Goal: Transaction & Acquisition: Purchase product/service

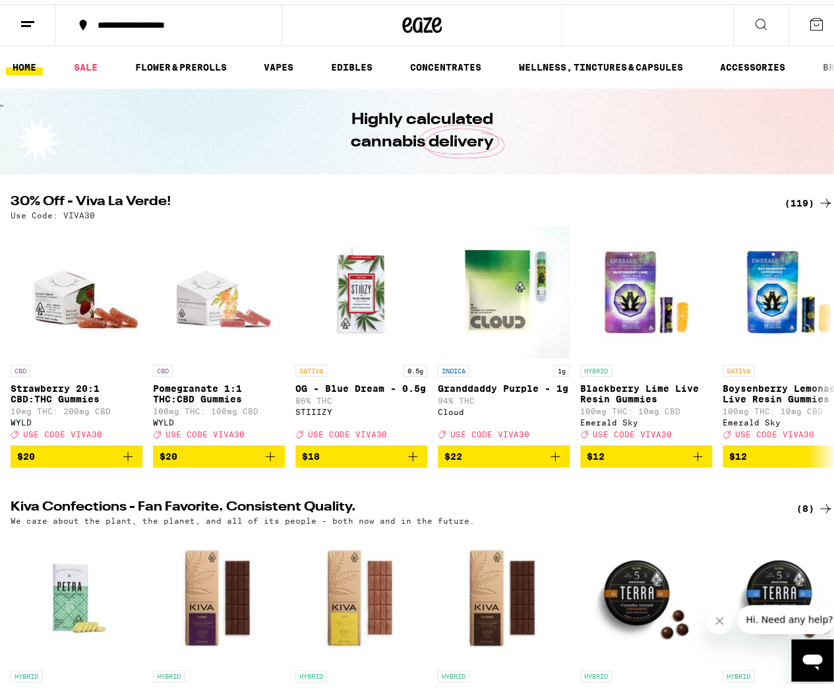
click at [798, 200] on div "(119)" at bounding box center [809, 199] width 49 height 16
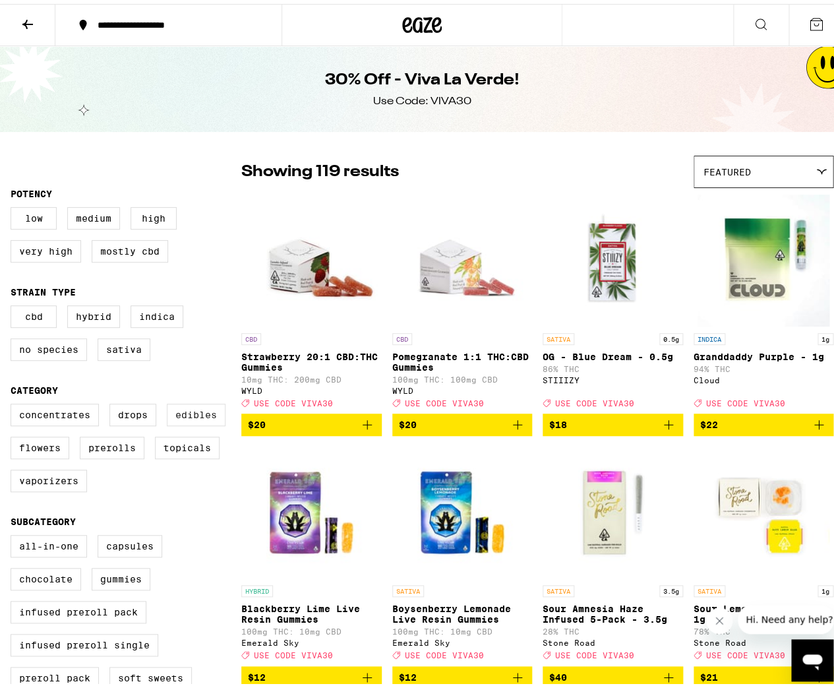
click at [185, 417] on label "Edibles" at bounding box center [196, 411] width 59 height 22
click at [14, 402] on input "Edibles" at bounding box center [13, 402] width 1 height 1
checkbox input "true"
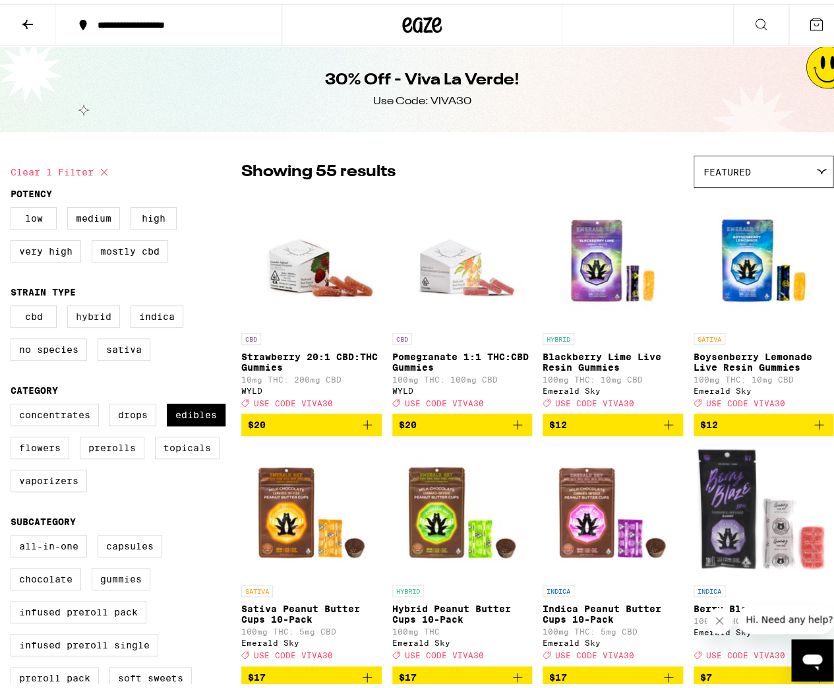
click at [105, 317] on label "Hybrid" at bounding box center [93, 312] width 53 height 22
click at [14, 304] on input "Hybrid" at bounding box center [13, 303] width 1 height 1
checkbox input "true"
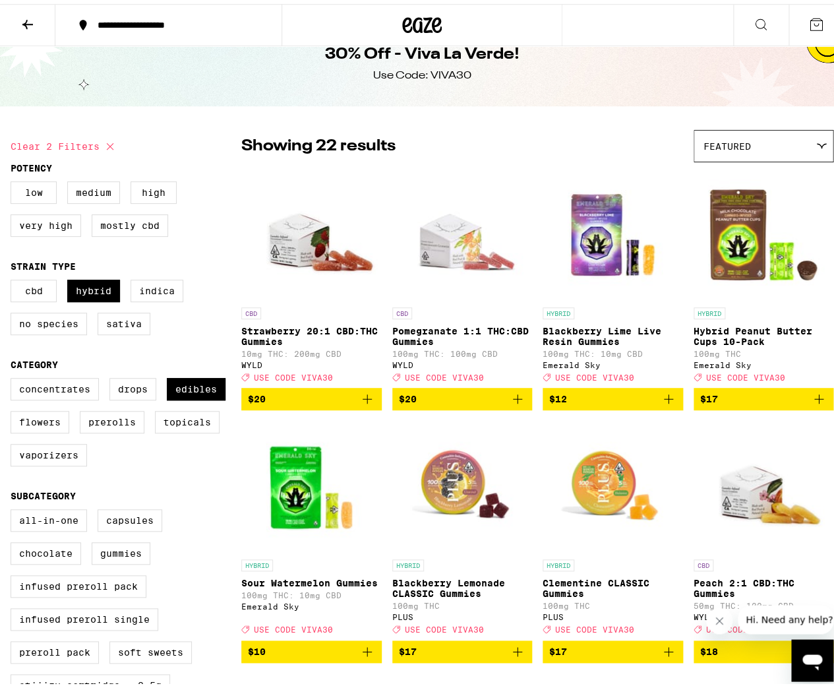
scroll to position [32, 0]
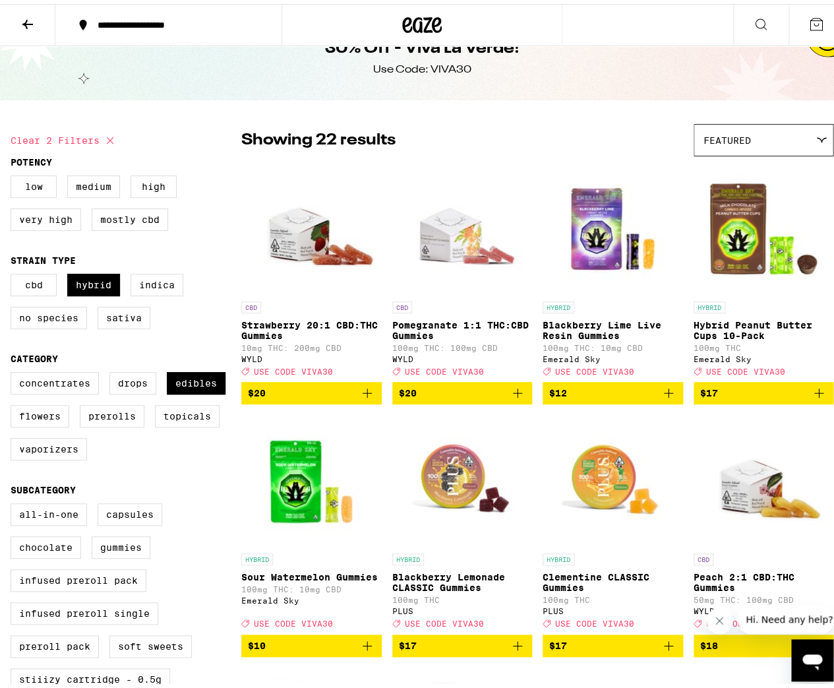
click at [716, 328] on p "Hybrid Peanut Butter Cups 10-Pack" at bounding box center [764, 326] width 140 height 21
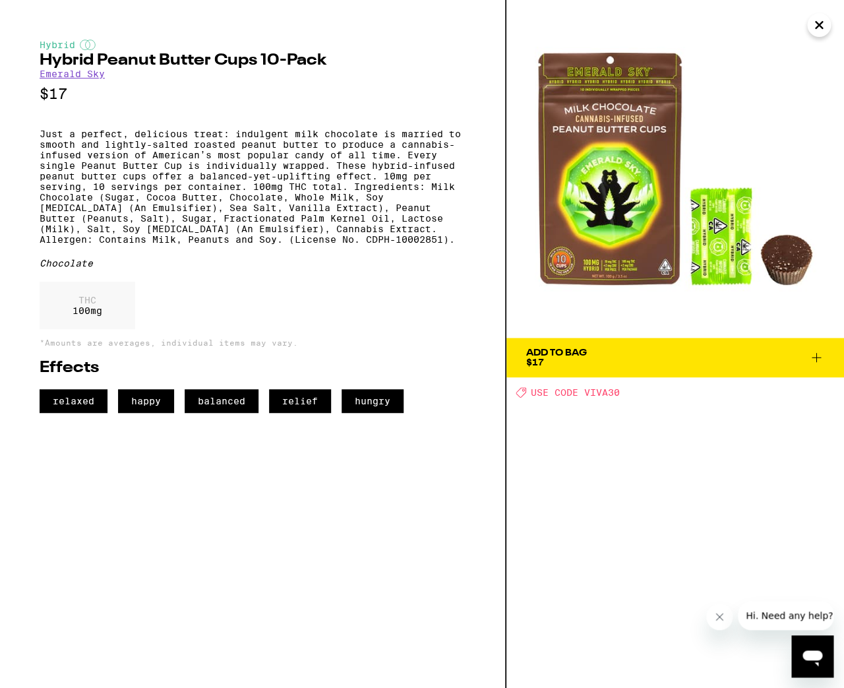
click at [823, 29] on icon "Close" at bounding box center [819, 25] width 16 height 20
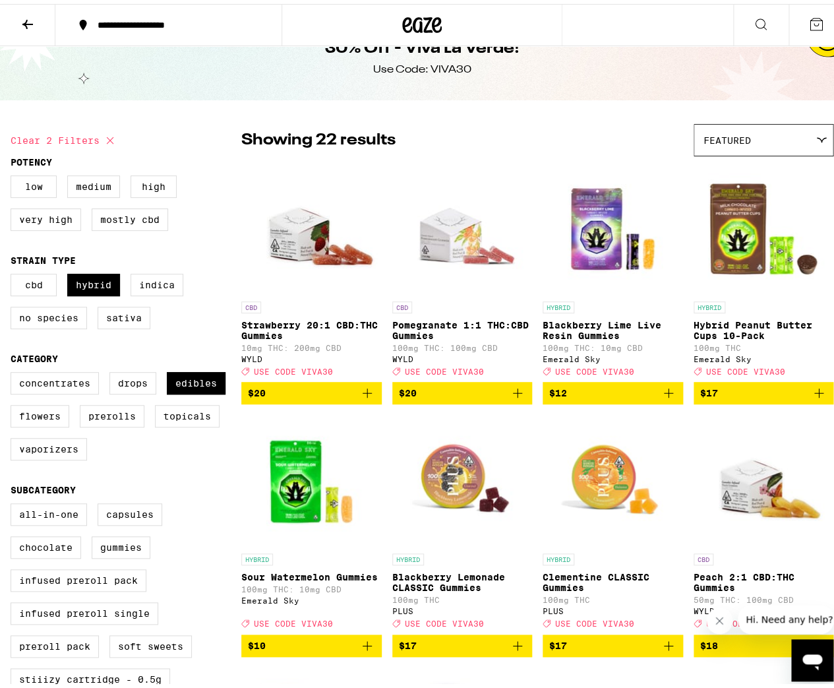
click at [607, 325] on p "Blackberry Lime Live Resin Gummies" at bounding box center [613, 326] width 140 height 21
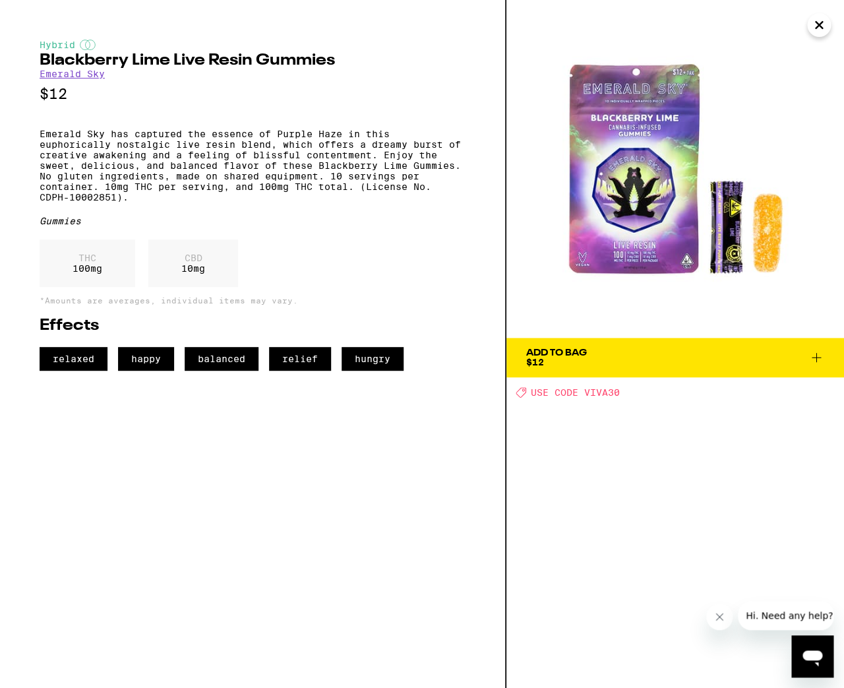
click at [820, 36] on button "Close" at bounding box center [819, 25] width 24 height 24
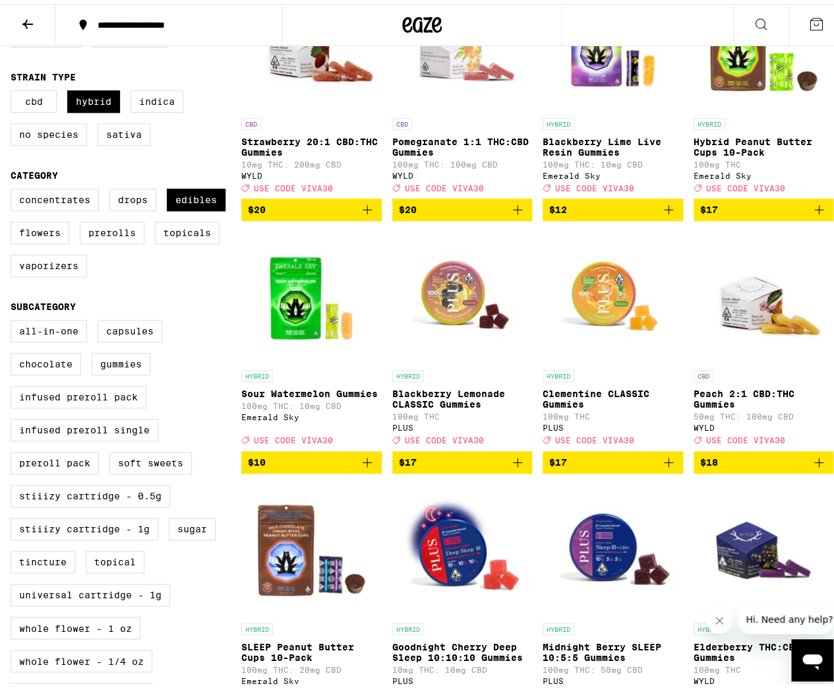
scroll to position [222, 0]
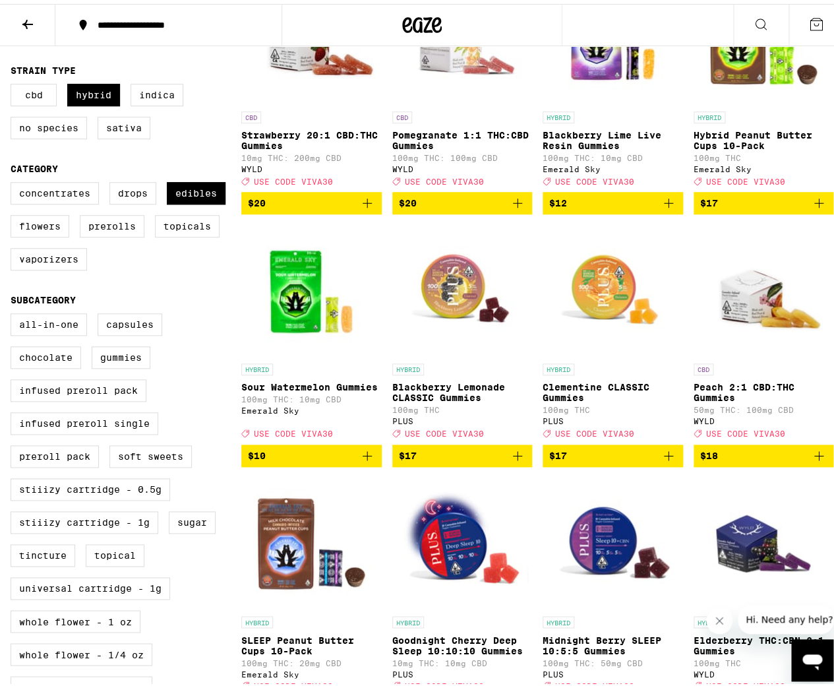
click at [661, 207] on icon "Add to bag" at bounding box center [669, 199] width 16 height 16
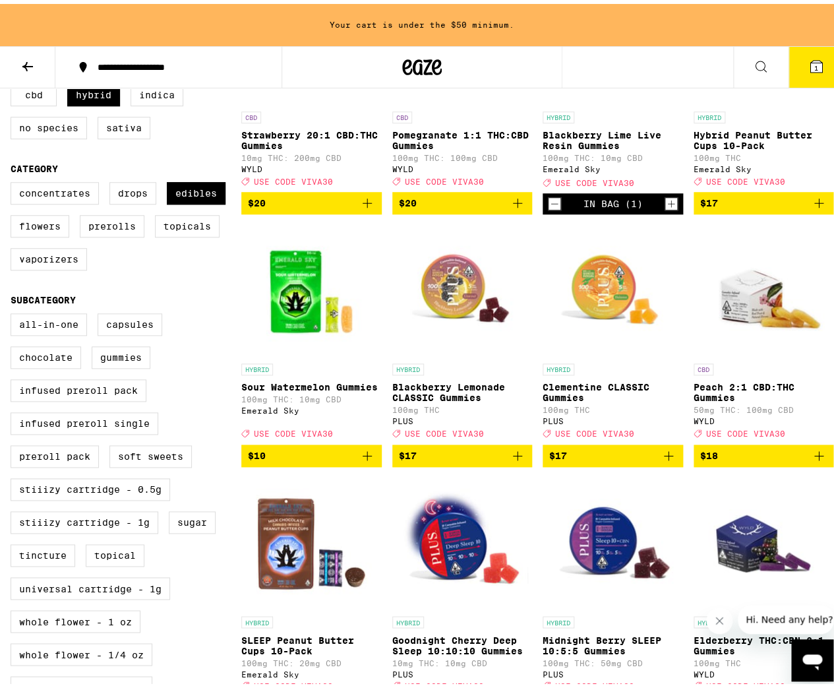
scroll to position [401, 0]
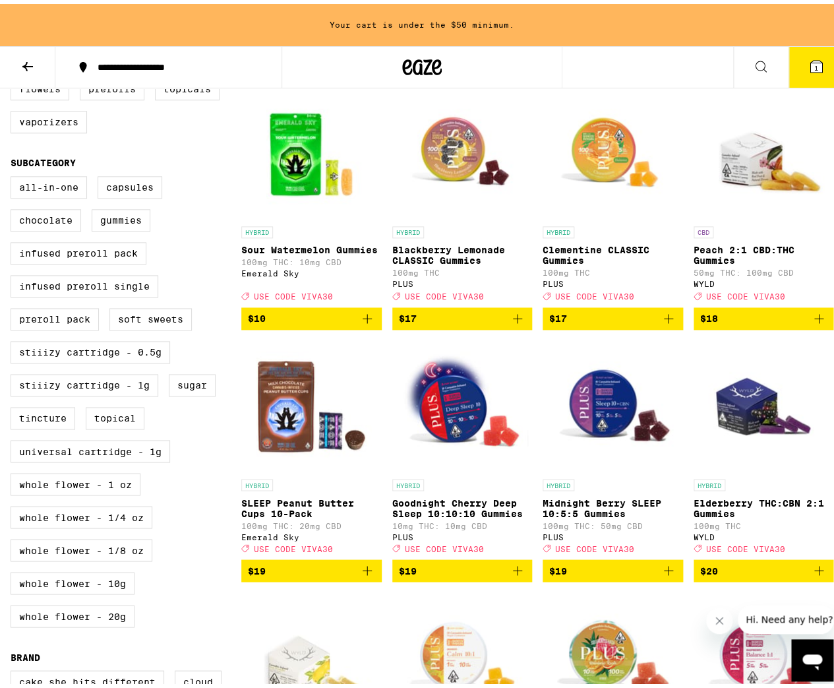
click at [631, 322] on span "$17" at bounding box center [612, 315] width 127 height 16
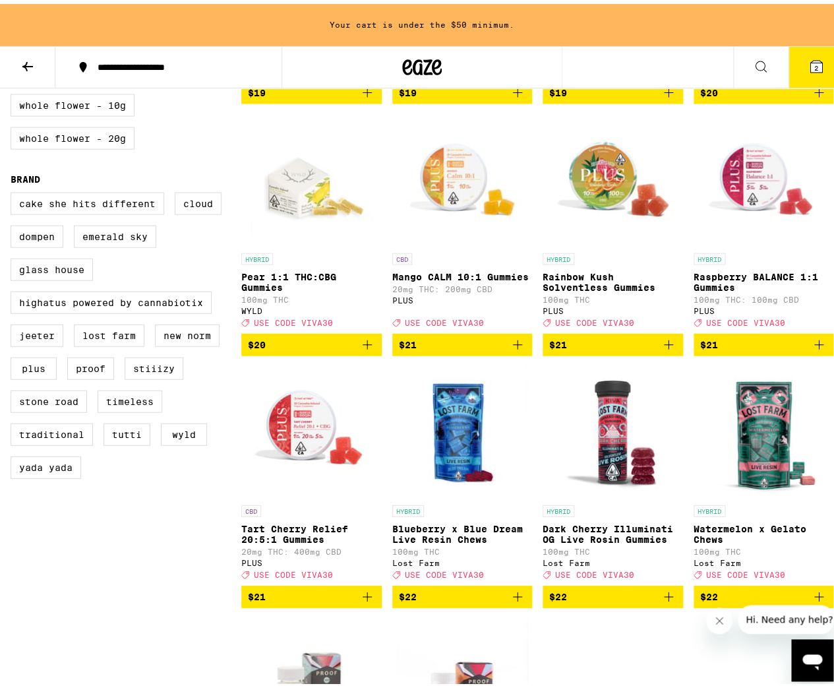
scroll to position [897, 0]
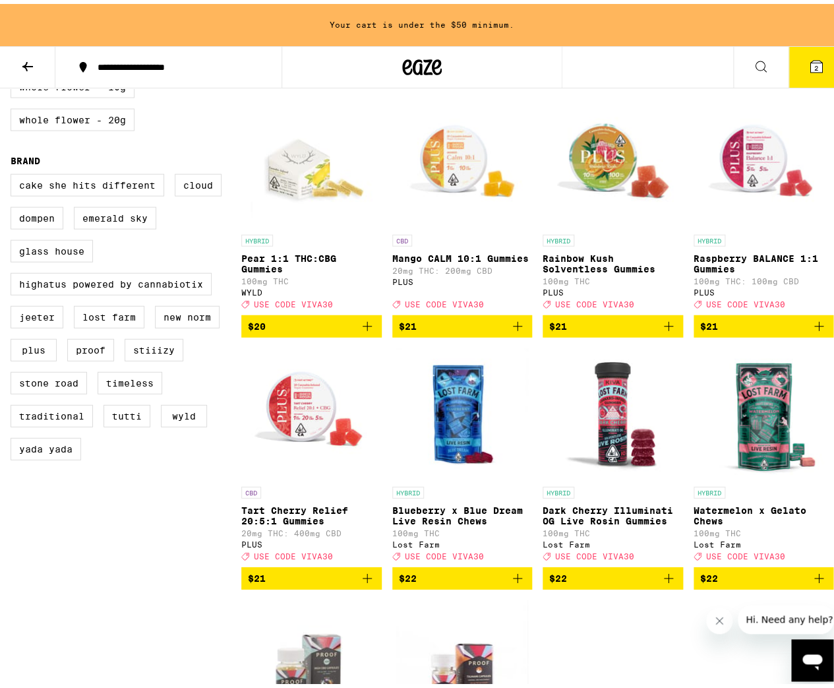
click at [609, 330] on span "$21" at bounding box center [612, 322] width 127 height 16
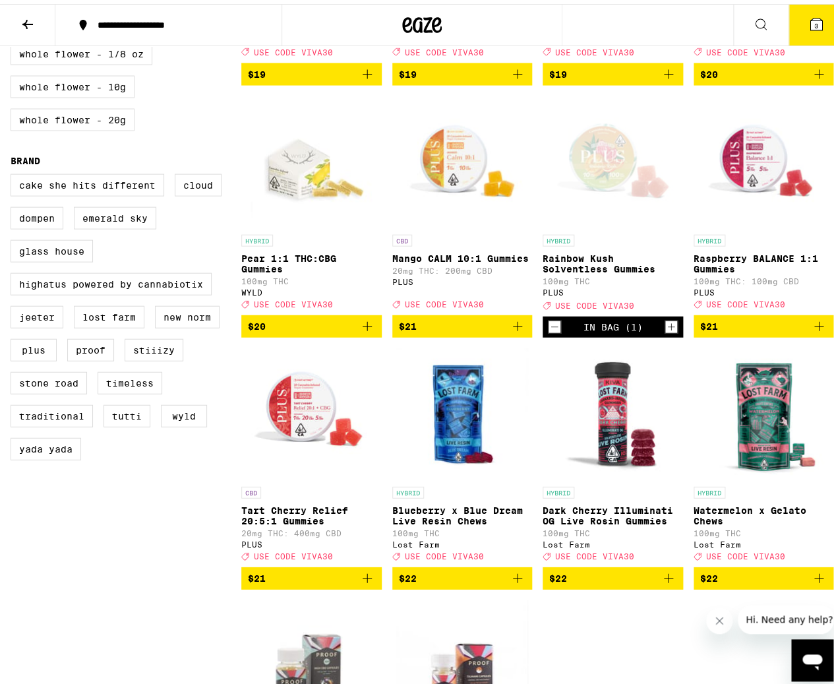
scroll to position [1129, 0]
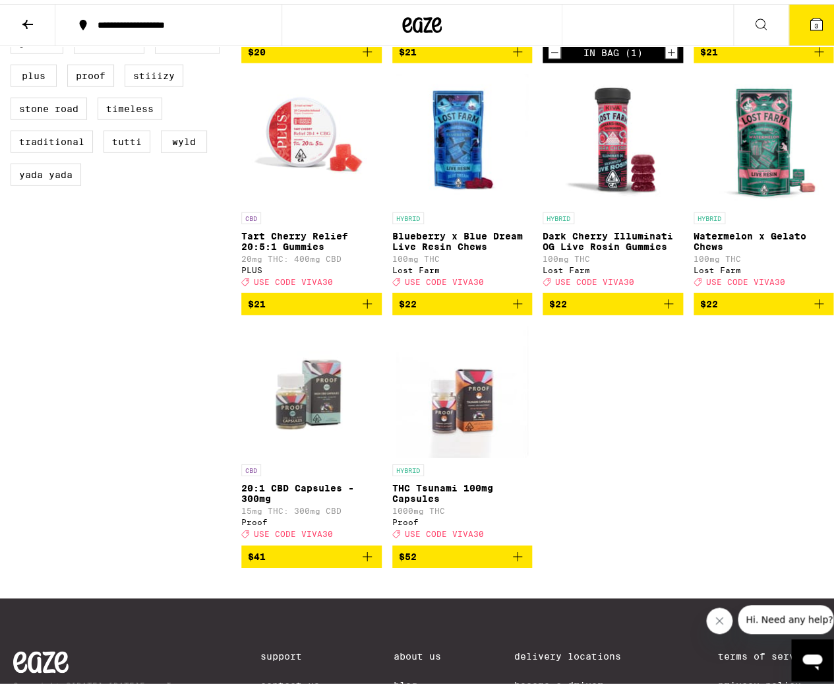
click at [626, 248] on p "Dark Cherry Illuminati OG Live Rosin Gummies" at bounding box center [613, 237] width 140 height 21
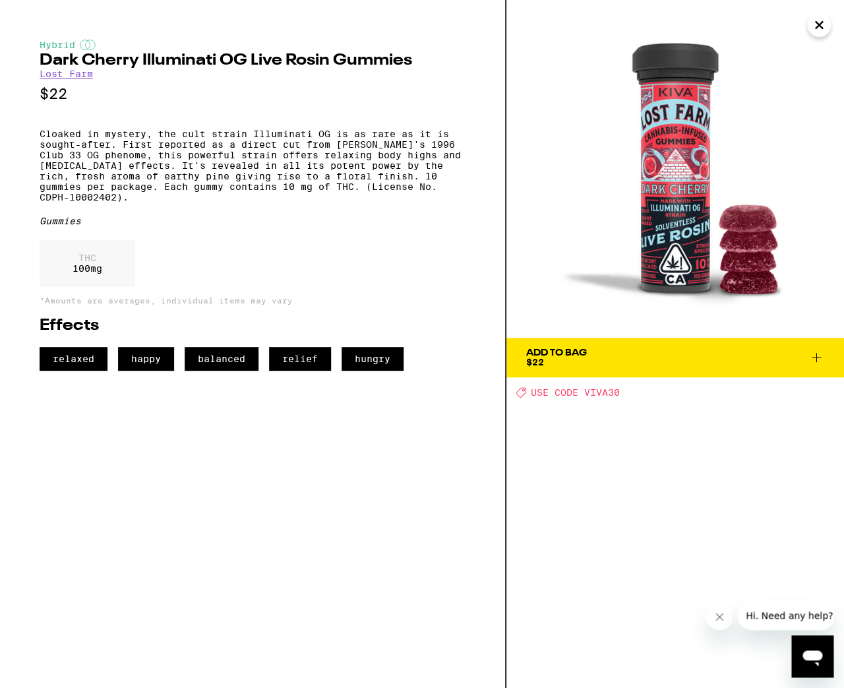
click at [793, 351] on span "Add To Bag $22" at bounding box center [675, 357] width 298 height 18
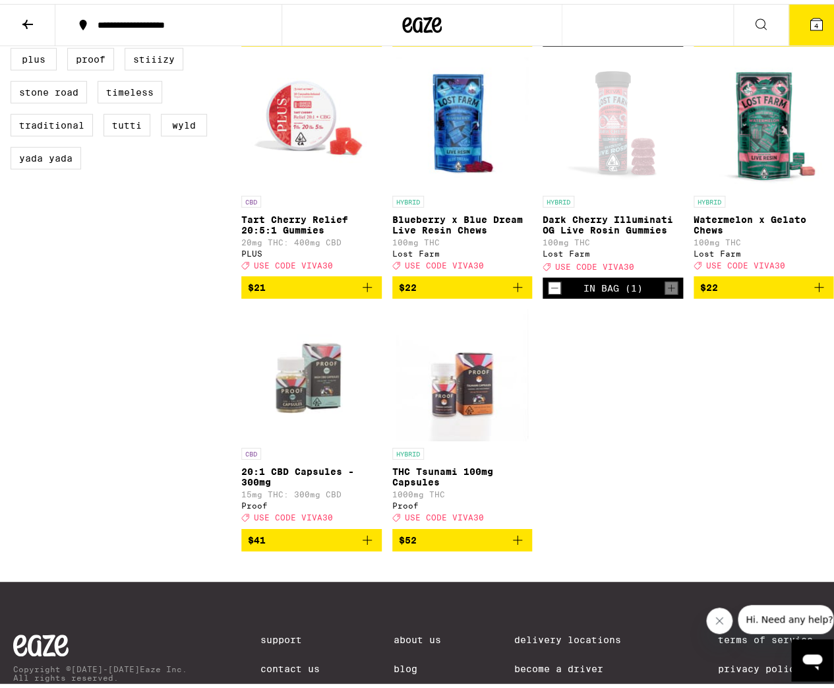
scroll to position [1276, 0]
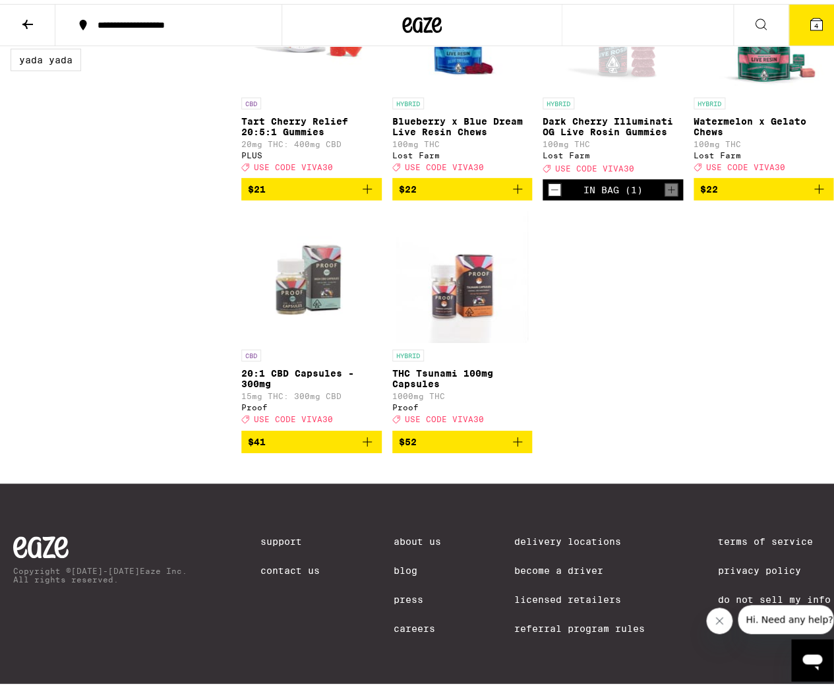
click at [553, 194] on icon "Decrement" at bounding box center [555, 186] width 12 height 16
click at [485, 385] on p "THC Tsunami 100mg Capsules" at bounding box center [462, 374] width 140 height 21
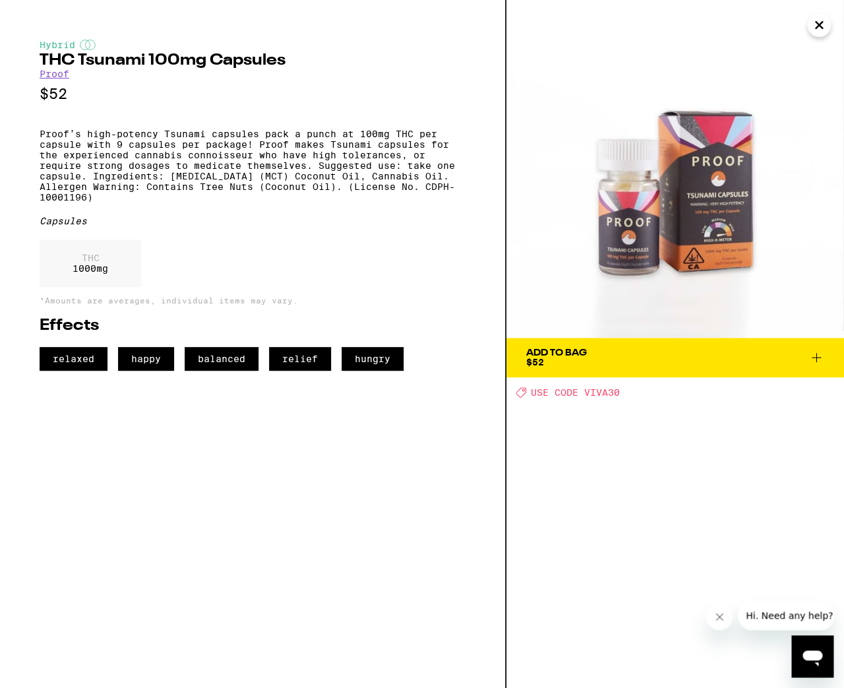
click at [818, 29] on icon "Close" at bounding box center [819, 25] width 16 height 20
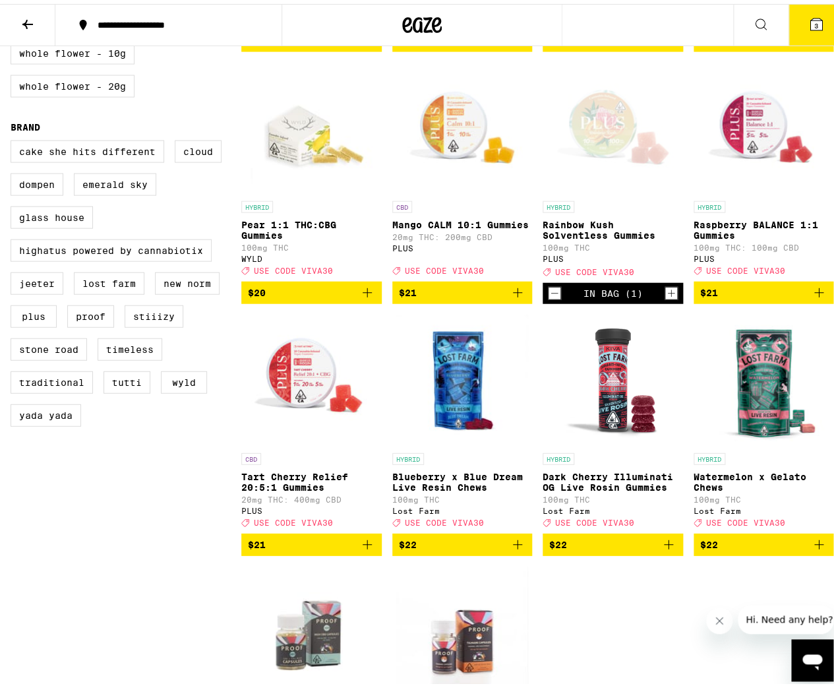
scroll to position [865, 0]
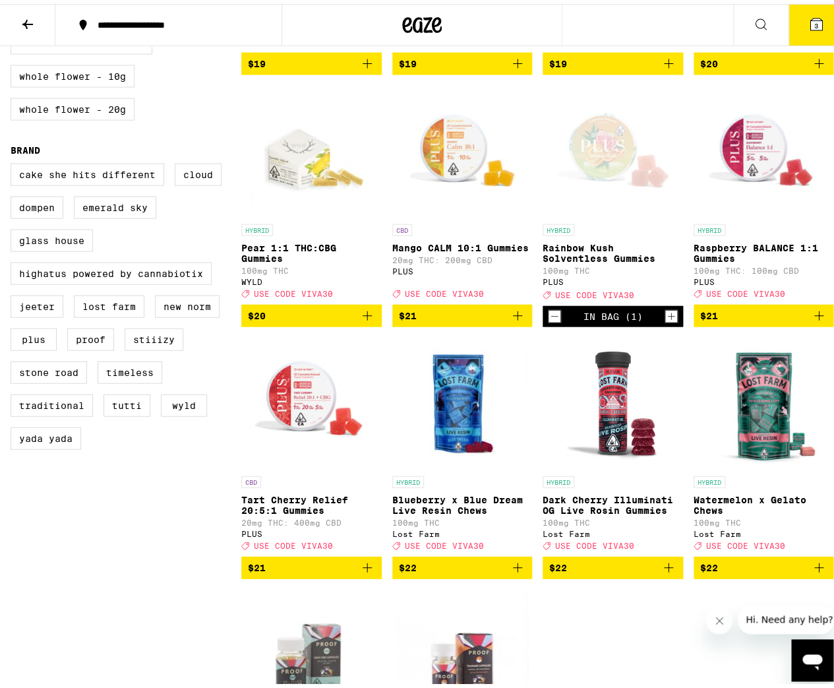
click at [588, 260] on p "Rainbow Kush Solventless Gummies" at bounding box center [613, 249] width 140 height 21
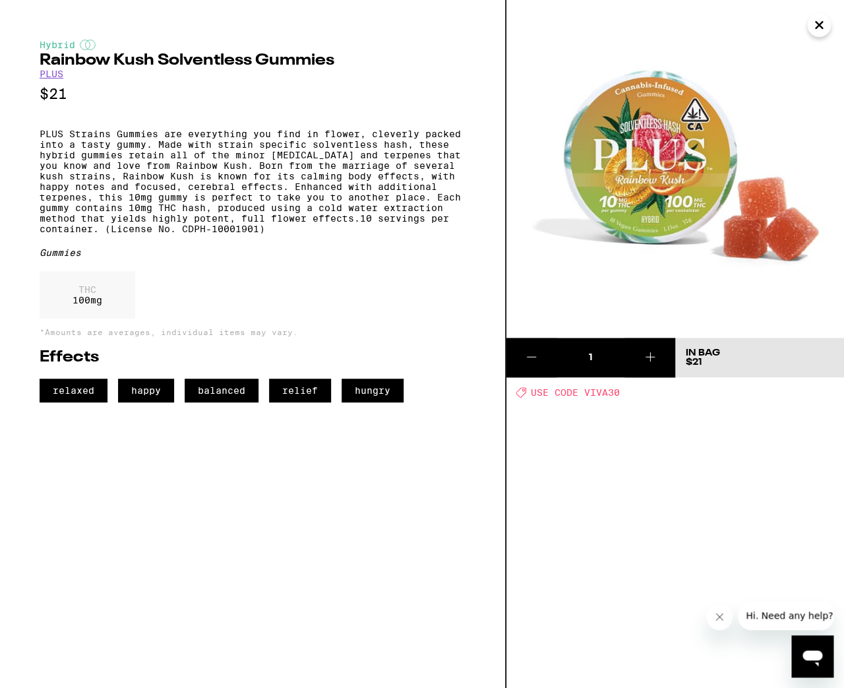
click at [825, 31] on icon "Close" at bounding box center [819, 25] width 16 height 20
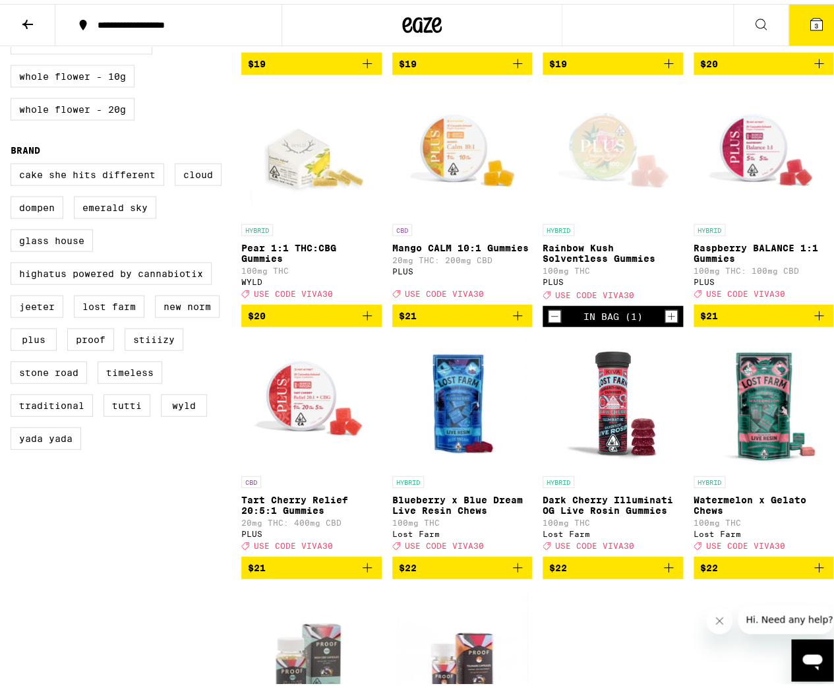
click at [549, 320] on icon "Decrement" at bounding box center [555, 313] width 12 height 16
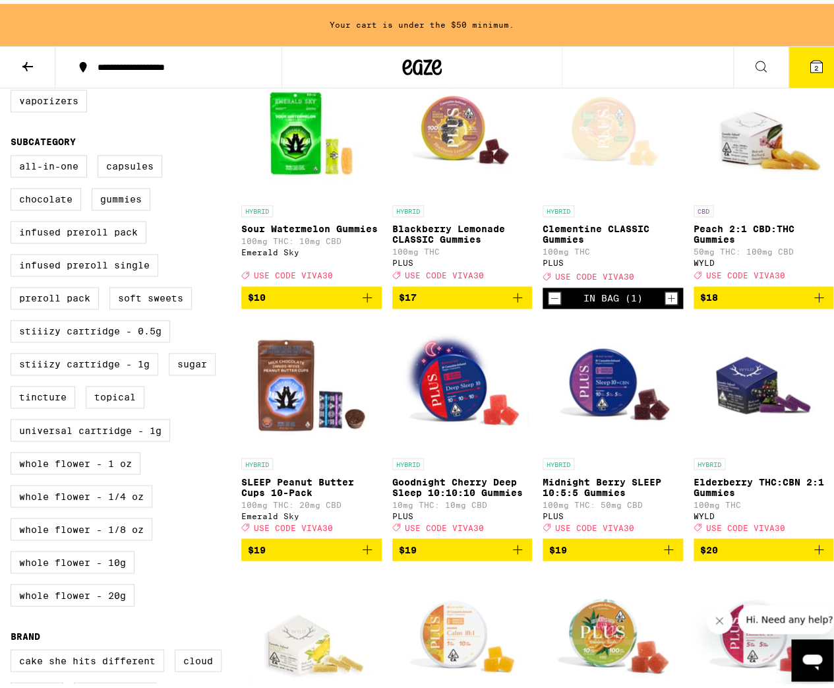
scroll to position [148, 0]
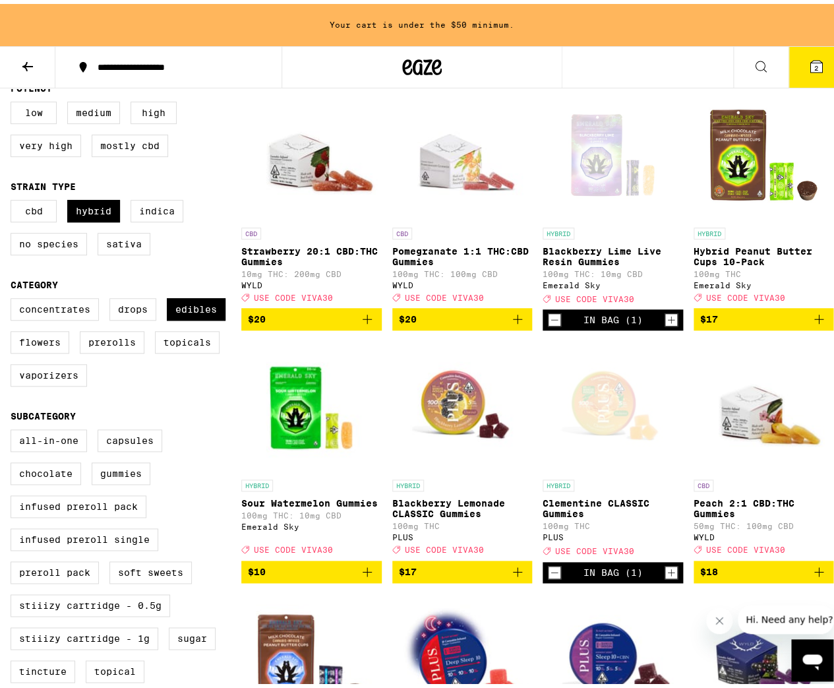
click at [605, 259] on p "Blackberry Lime Live Resin Gummies" at bounding box center [613, 252] width 140 height 21
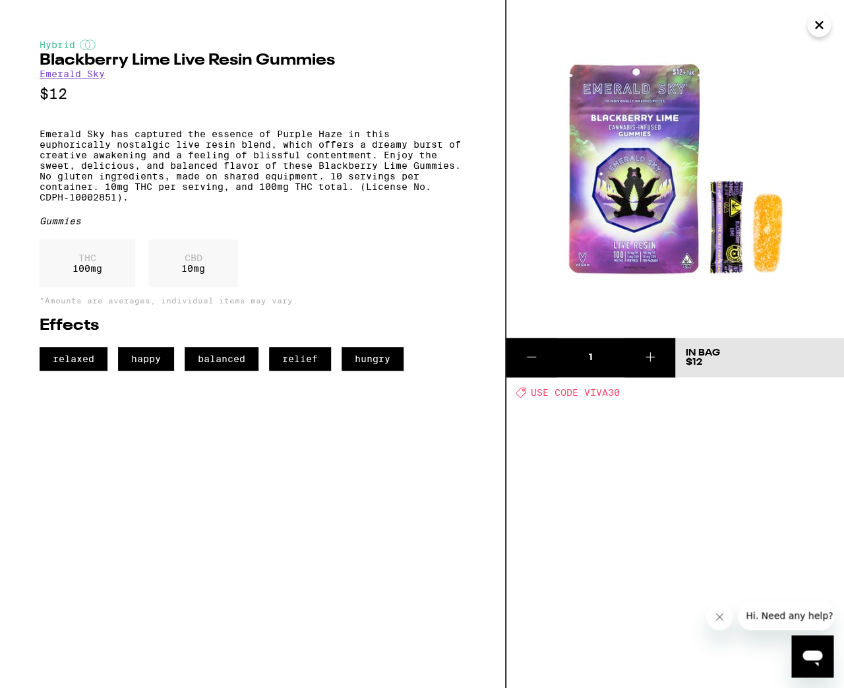
click at [817, 28] on icon "Close" at bounding box center [819, 25] width 7 height 7
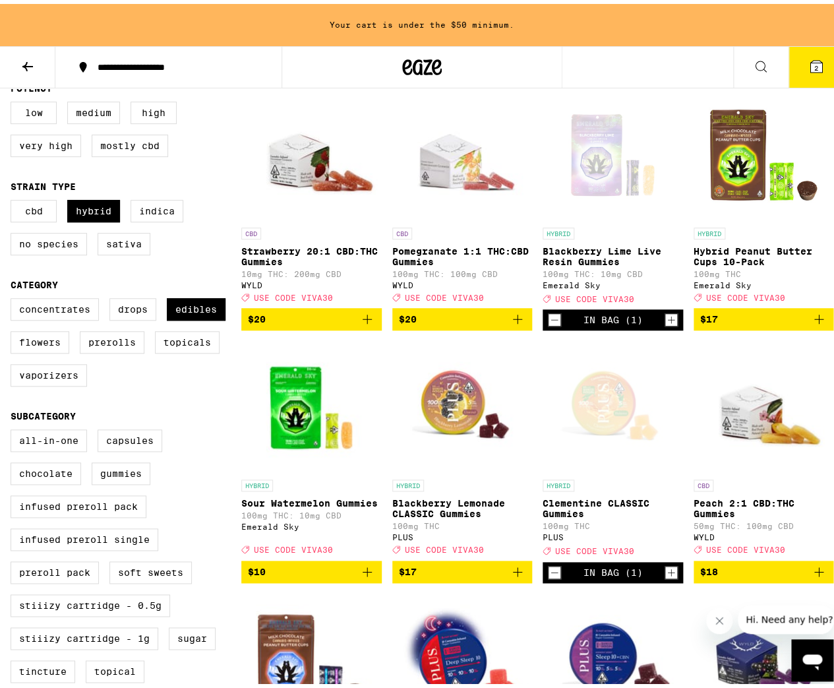
click at [550, 324] on icon "Decrement" at bounding box center [555, 316] width 12 height 16
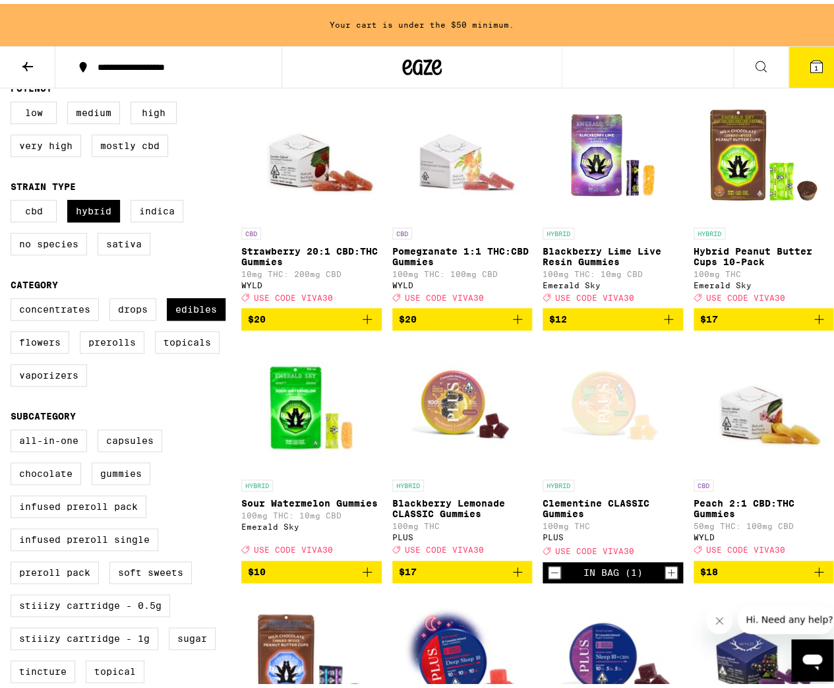
scroll to position [348, 0]
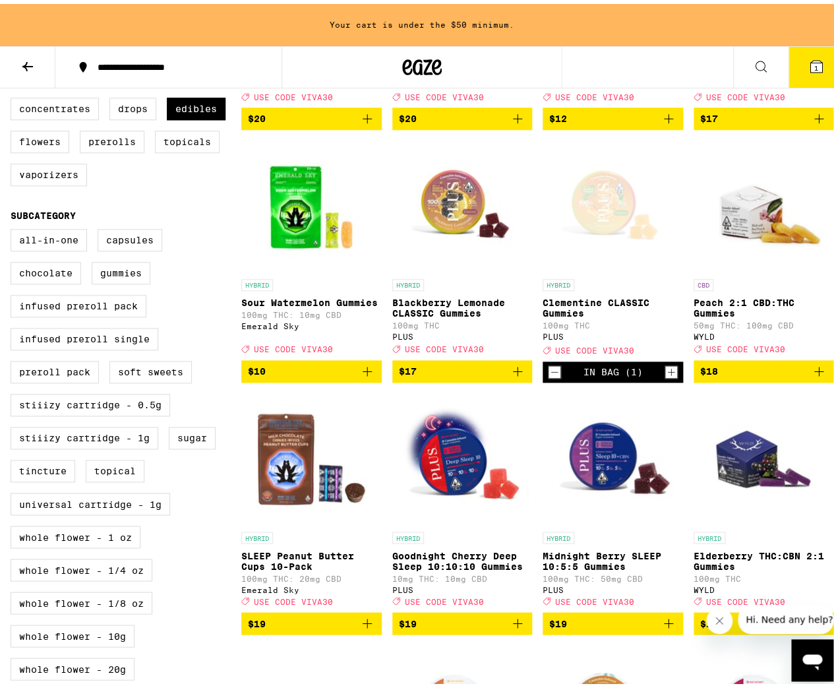
click at [549, 376] on icon "Decrement" at bounding box center [555, 368] width 12 height 16
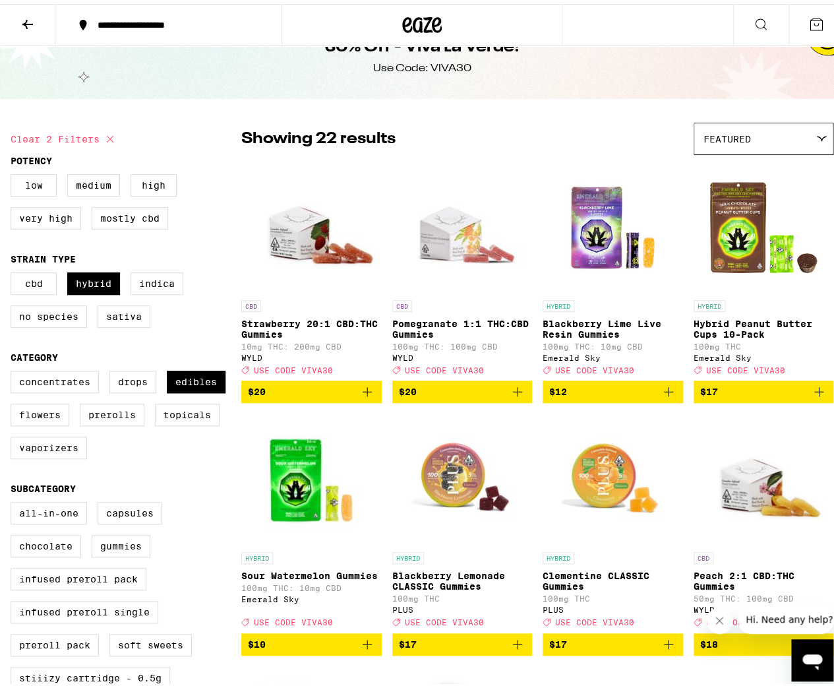
scroll to position [32, 0]
